Goal: Transaction & Acquisition: Purchase product/service

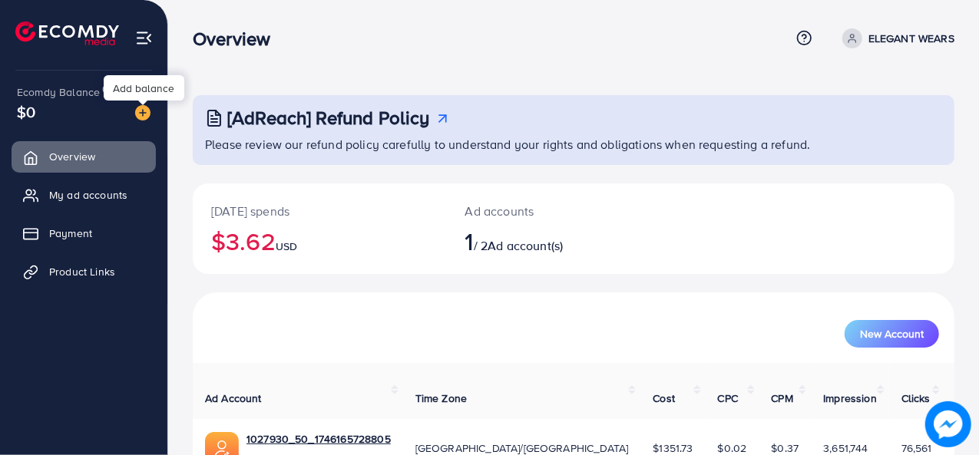
click at [141, 109] on img at bounding box center [142, 112] width 15 height 15
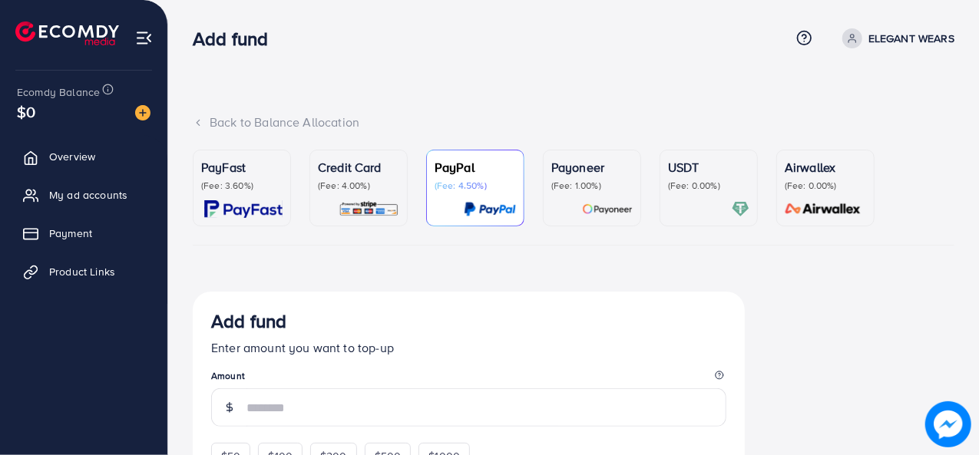
scroll to position [77, 0]
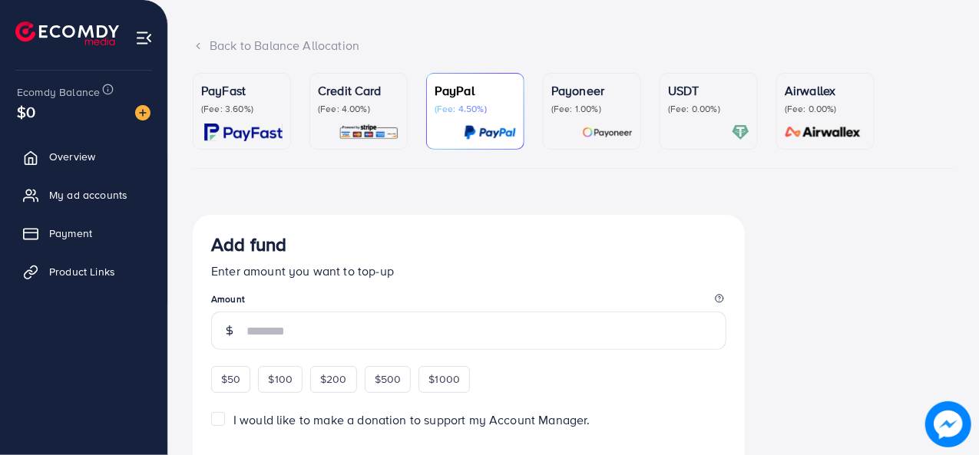
click at [375, 91] on p "Credit Card" at bounding box center [358, 90] width 81 height 18
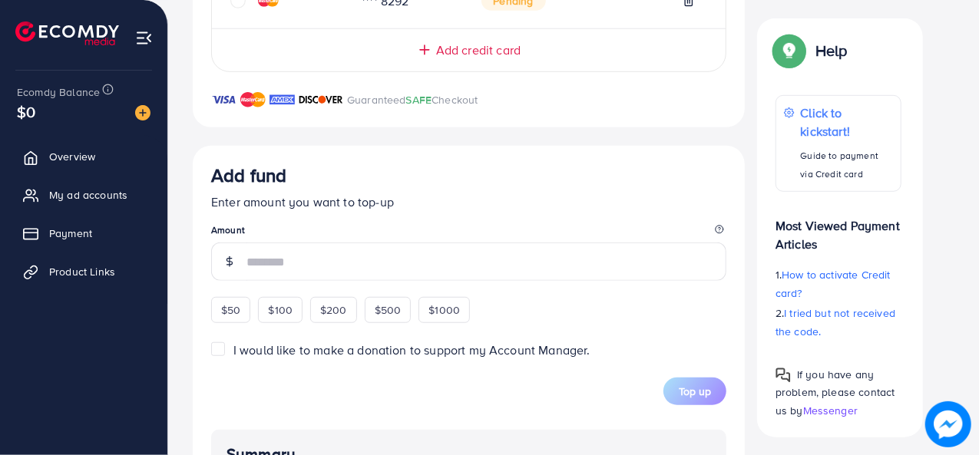
scroll to position [461, 0]
click at [234, 314] on span "$50" at bounding box center [230, 309] width 19 height 15
type input "**"
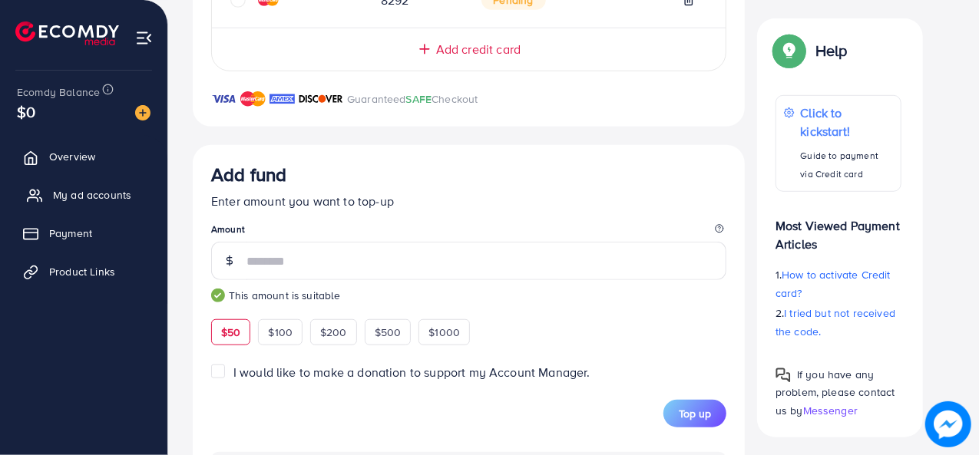
click at [78, 200] on span "My ad accounts" at bounding box center [92, 194] width 78 height 15
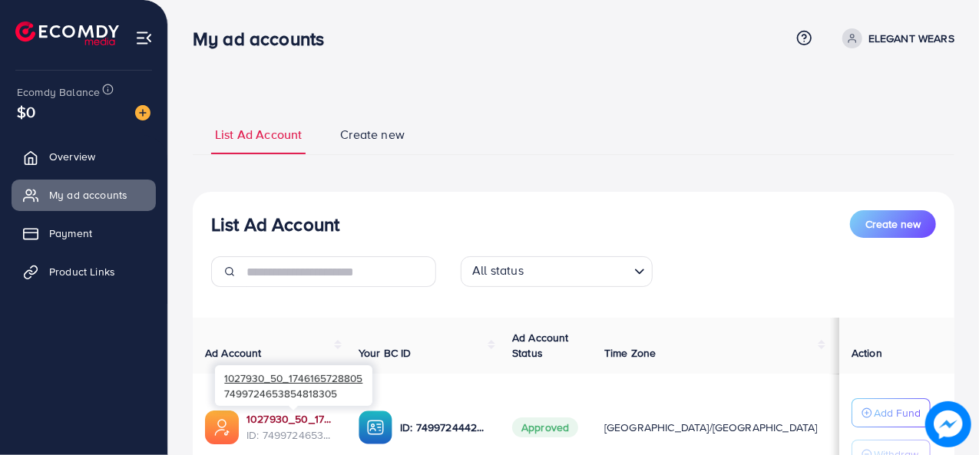
click at [319, 421] on link "1027930_50_1746165728805" at bounding box center [290, 418] width 88 height 15
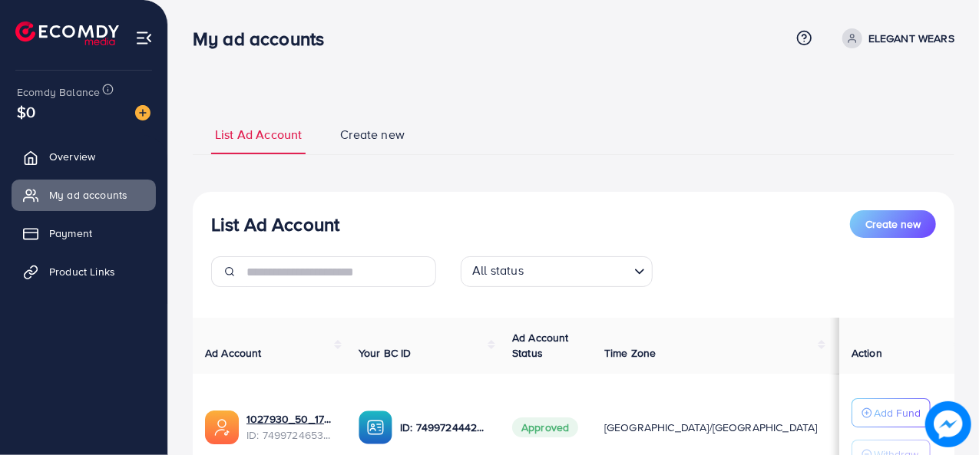
click at [148, 111] on img at bounding box center [142, 112] width 15 height 15
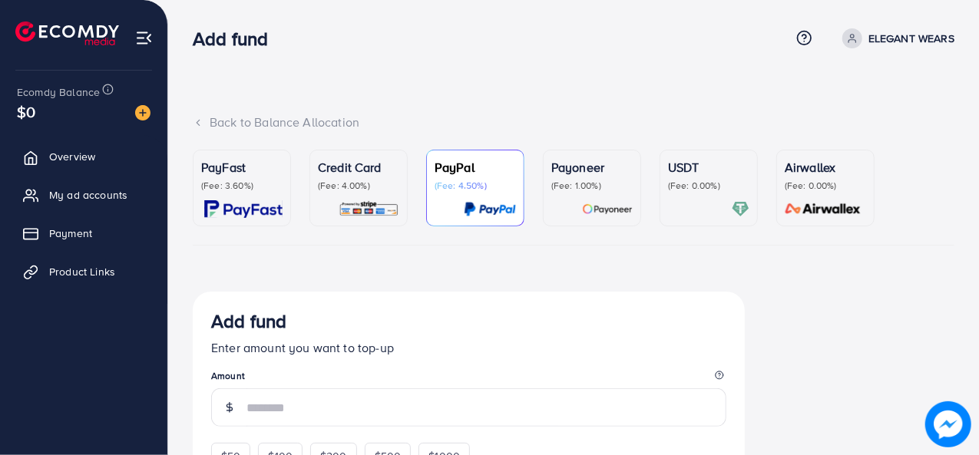
click at [352, 163] on p "Credit Card" at bounding box center [358, 167] width 81 height 18
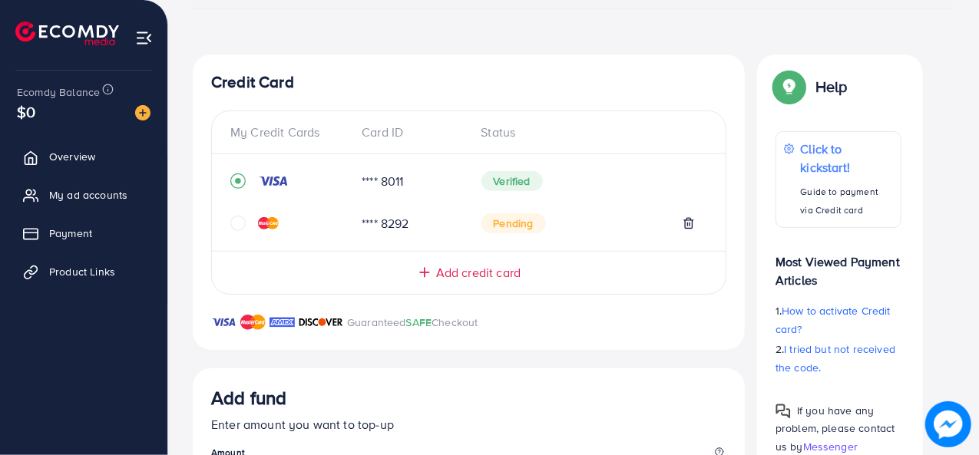
scroll to position [384, 0]
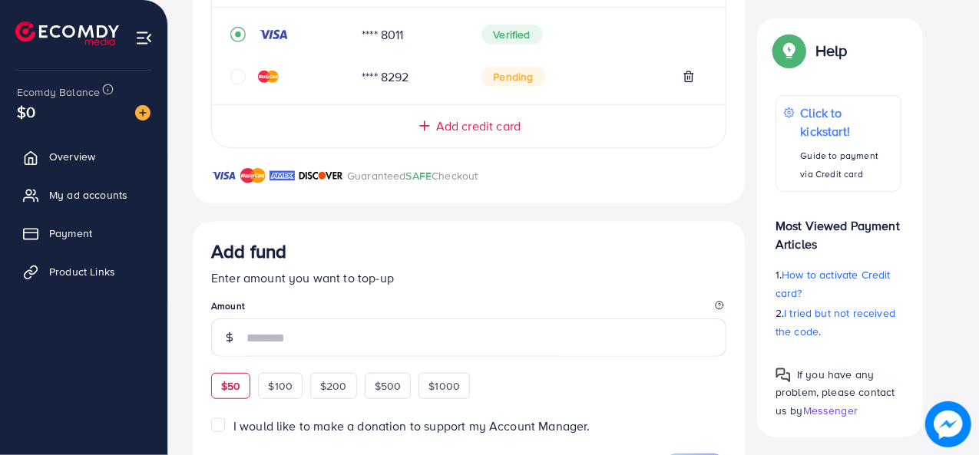
click at [244, 380] on div "$50" at bounding box center [230, 386] width 39 height 26
type input "**"
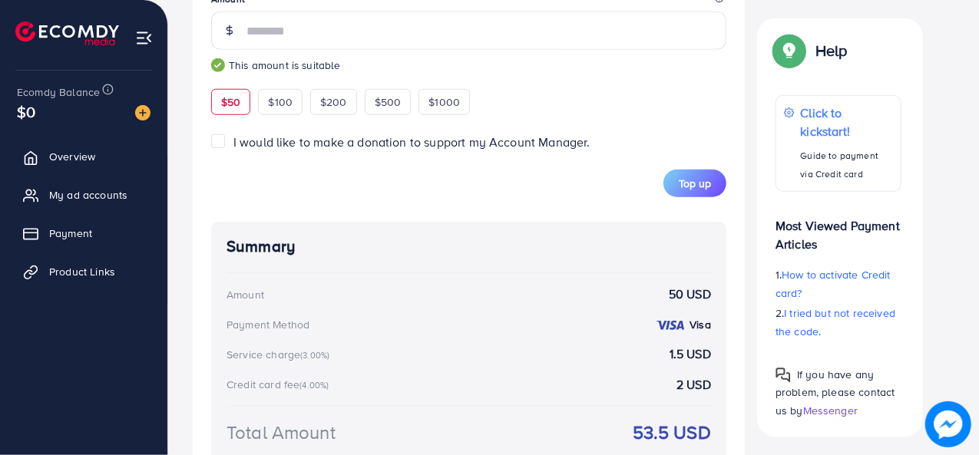
scroll to position [768, 0]
